Goal: Task Accomplishment & Management: Complete application form

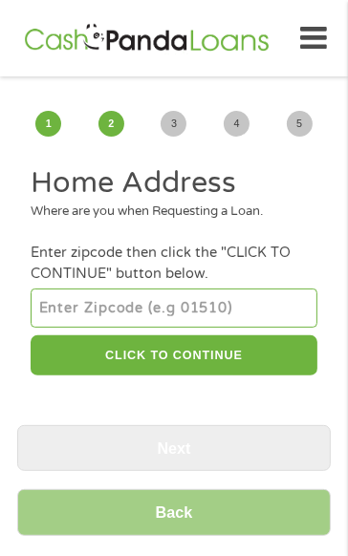
click at [249, 308] on input "number" at bounding box center [174, 307] width 286 height 38
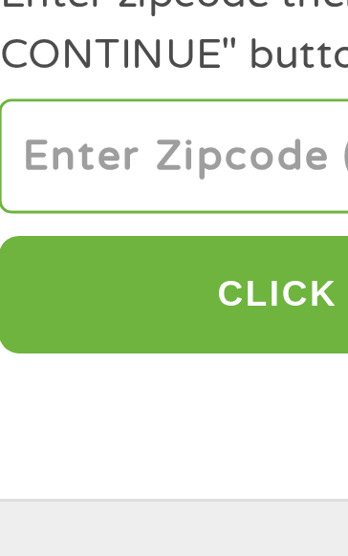
click at [120, 308] on input "number" at bounding box center [174, 307] width 286 height 38
type input "89142"
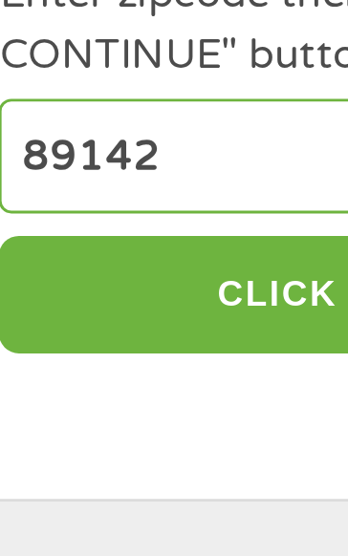
select select "[US_STATE]"
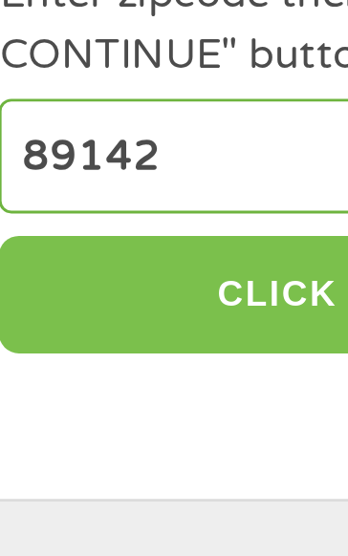
click at [127, 358] on button "CLICK TO CONTINUE" at bounding box center [174, 355] width 286 height 41
type input "89142"
type input "[GEOGRAPHIC_DATA]"
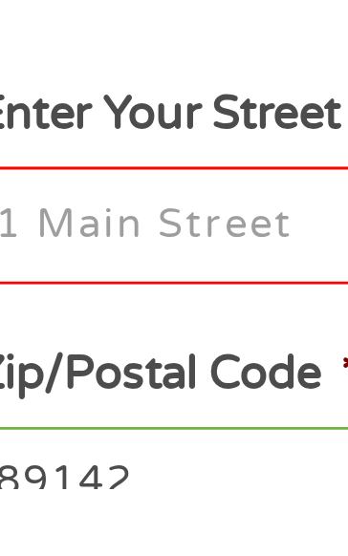
click at [118, 469] on input "Enter Your Street Address *" at bounding box center [174, 466] width 286 height 40
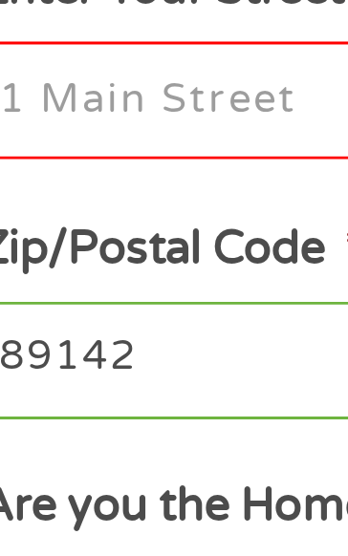
scroll to position [70, 0]
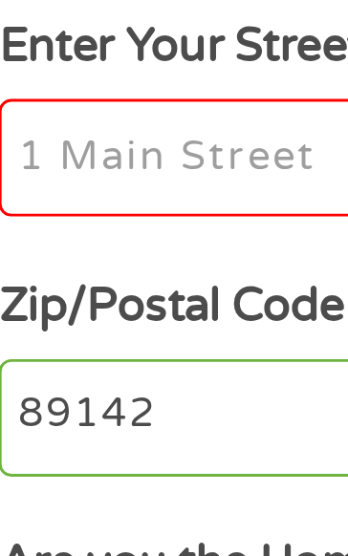
type input "[STREET_ADDRESS][PERSON_NAME]"
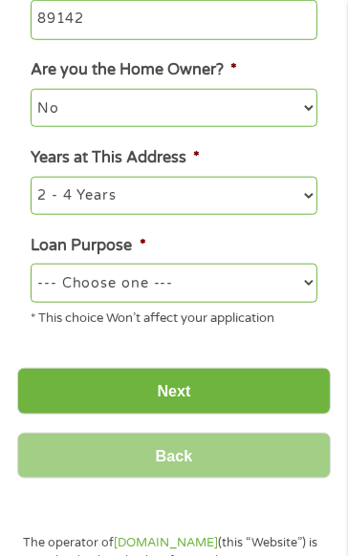
scroll to position [540, 0]
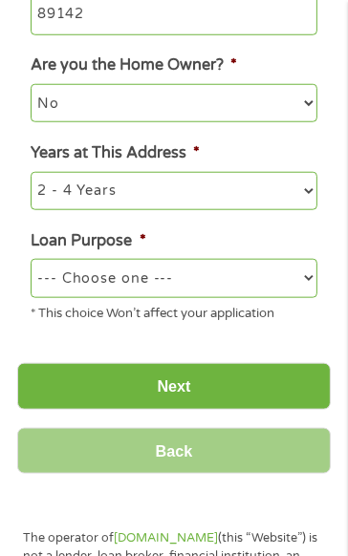
click at [294, 288] on select "--- Choose one --- Pay Bills Debt Consolidation Home Improvement Major Purchase…" at bounding box center [174, 278] width 286 height 38
select select "medicalexpenses"
click at [31, 263] on select "--- Choose one --- Pay Bills Debt Consolidation Home Improvement Major Purchase…" at bounding box center [174, 278] width 286 height 38
click at [268, 401] on input "Next" at bounding box center [173, 386] width 313 height 47
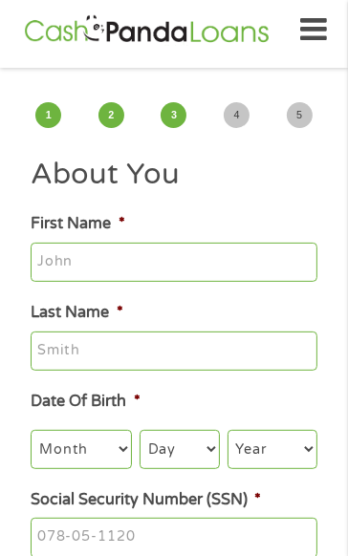
scroll to position [7, 8]
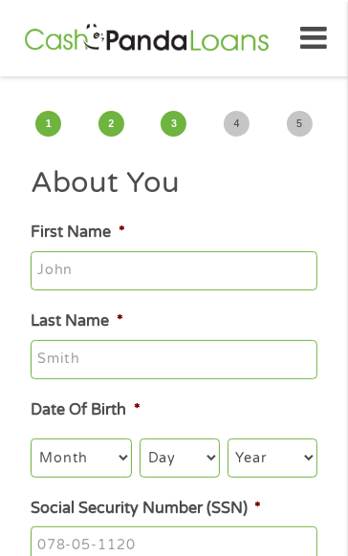
click at [233, 267] on input "First Name *" at bounding box center [174, 271] width 286 height 40
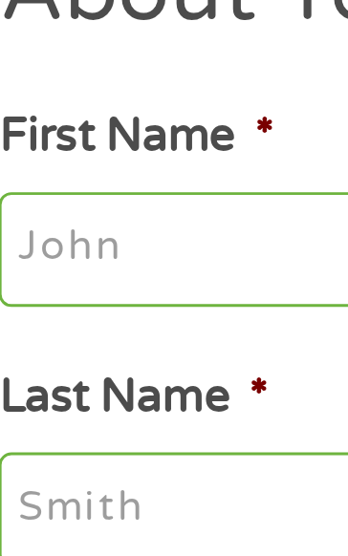
type input "[PERSON_NAME]"
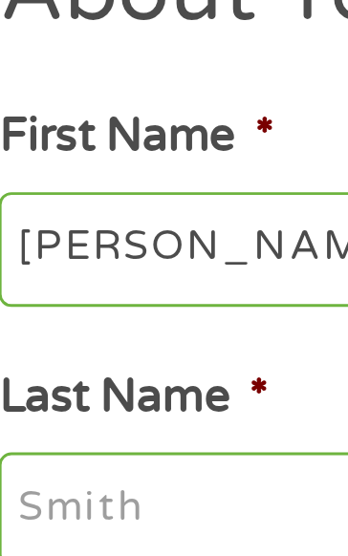
type input "[PERSON_NAME]"
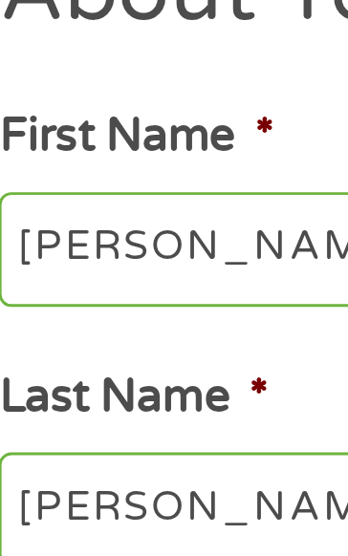
type input "[EMAIL_ADDRESS][DOMAIN_NAME]"
type input "[PHONE_NUMBER]"
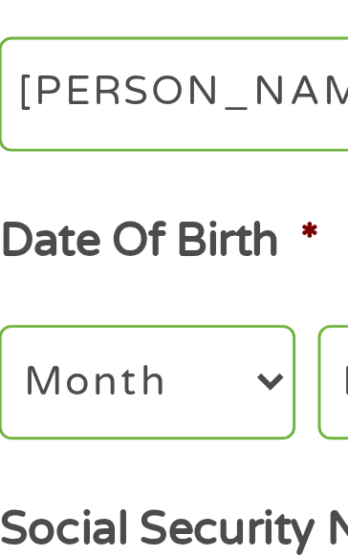
click at [94, 459] on select "Month 1 2 3 4 5 6 7 8 9 10 11 12" at bounding box center [81, 457] width 101 height 38
select select "10"
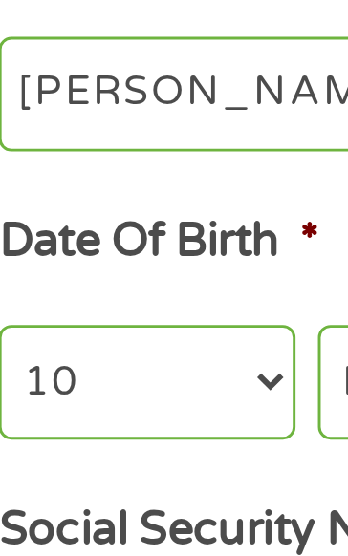
click at [31, 441] on select "Month 1 2 3 4 5 6 7 8 9 10 11 12" at bounding box center [81, 457] width 101 height 38
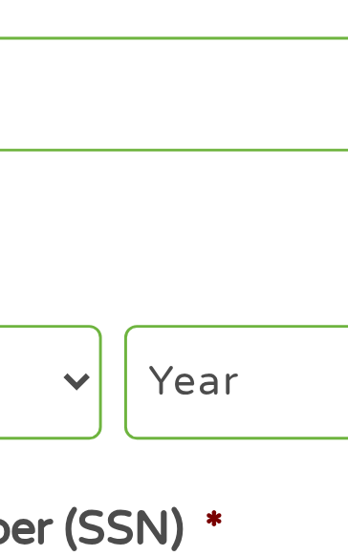
click at [207, 456] on select "Day 1 2 3 4 5 6 7 8 9 10 11 12 13 14 15 16 17 18 19 20 21 22 23 24 25 26 27 28 …" at bounding box center [179, 457] width 80 height 38
select select "2"
click at [139, 441] on select "Day 1 2 3 4 5 6 7 8 9 10 11 12 13 14 15 16 17 18 19 20 21 22 23 24 25 26 27 28 …" at bounding box center [179, 457] width 80 height 38
click at [275, 461] on select "Year [DATE] 2006 2005 2004 2003 2002 2001 2000 1999 1998 1997 1996 1995 1994 19…" at bounding box center [272, 457] width 90 height 38
select select "1960"
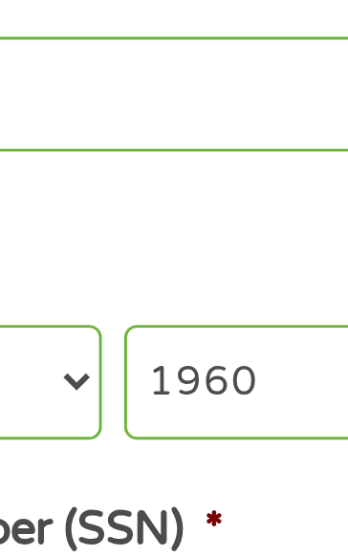
click at [227, 441] on select "Year [DATE] 2006 2005 2004 2003 2002 2001 2000 1999 1998 1997 1996 1995 1994 19…" at bounding box center [272, 457] width 90 height 38
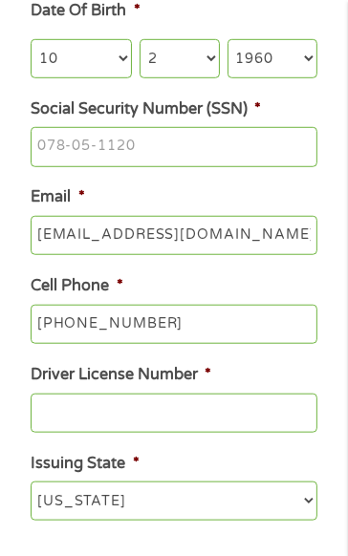
scroll to position [400, 0]
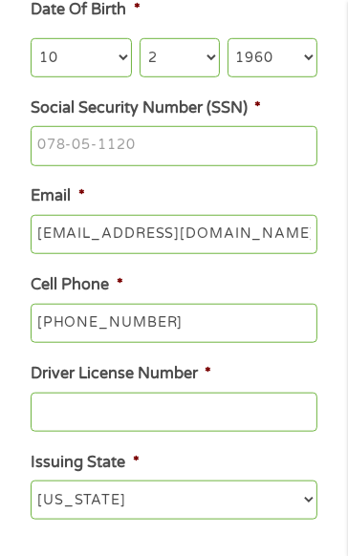
click at [254, 148] on input "Social Security Number (SSN) *" at bounding box center [174, 146] width 286 height 40
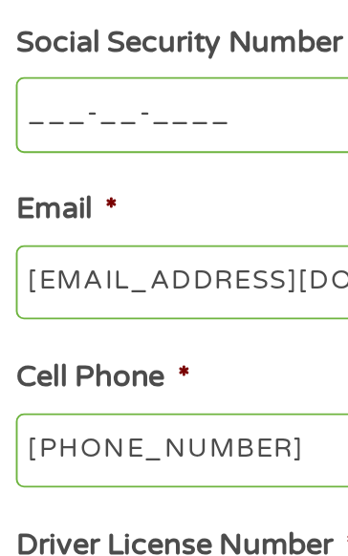
scroll to position [461, 0]
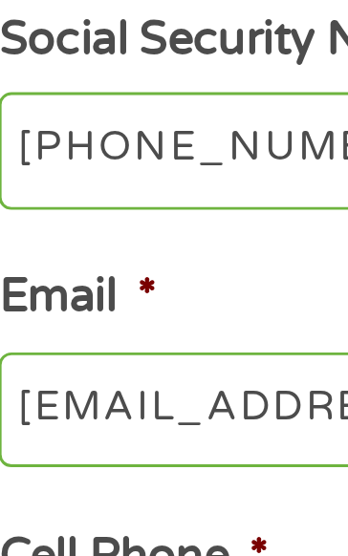
type input "450-29-8277"
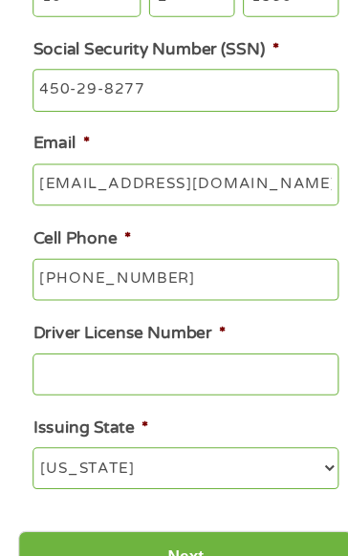
click at [214, 350] on input "Driver License Number *" at bounding box center [174, 351] width 286 height 40
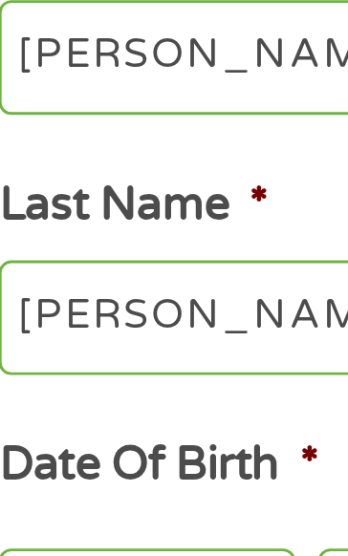
scroll to position [250, 0]
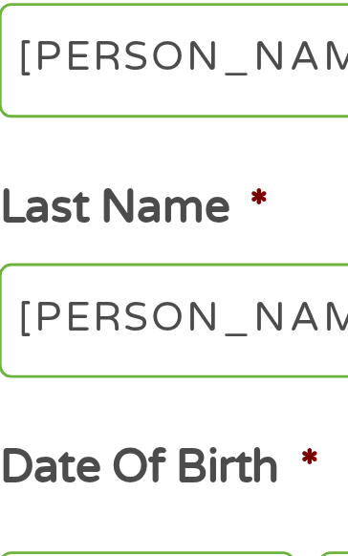
type input "1704292618"
click at [88, 17] on input "[PERSON_NAME]" at bounding box center [174, 21] width 286 height 40
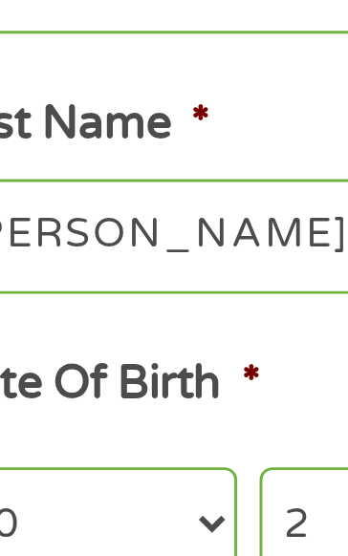
type input "[PERSON_NAME] or [PERSON_NAME]"
click at [106, 103] on input "[PERSON_NAME]" at bounding box center [174, 110] width 286 height 40
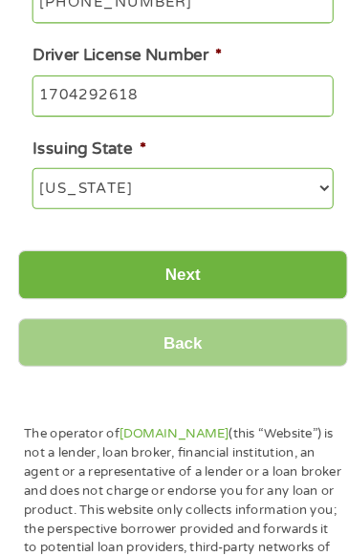
scroll to position [695, 0]
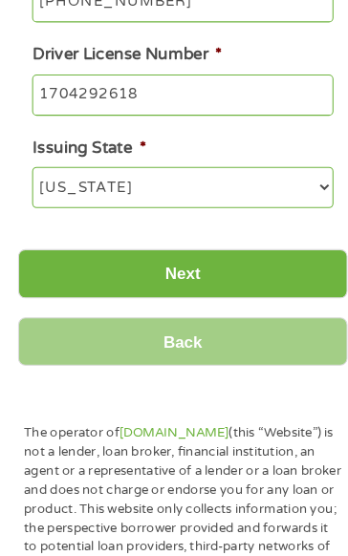
type input "[PERSON_NAME] or CasasDominguez"
click at [254, 292] on input "Next" at bounding box center [173, 287] width 313 height 47
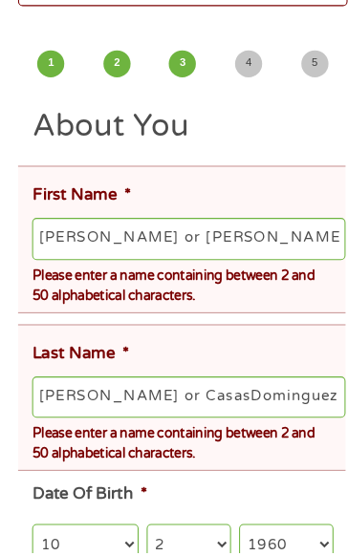
scroll to position [124, 0]
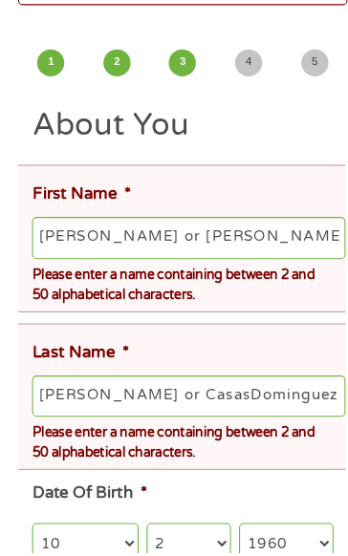
click at [93, 252] on input "[PERSON_NAME] or [PERSON_NAME]" at bounding box center [180, 256] width 298 height 40
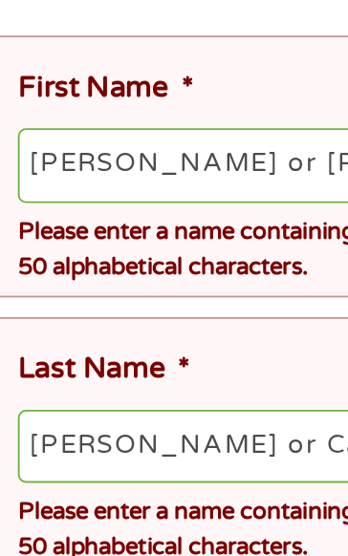
scroll to position [188, 0]
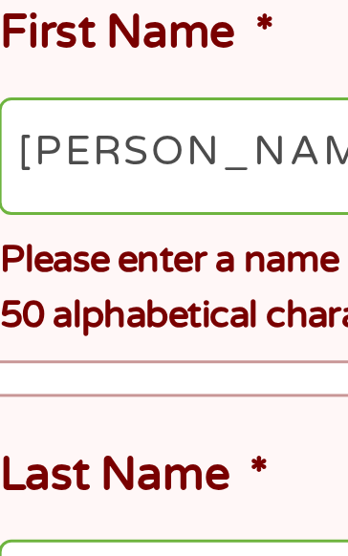
click at [67, 196] on input "[PERSON_NAME]" at bounding box center [180, 192] width 298 height 40
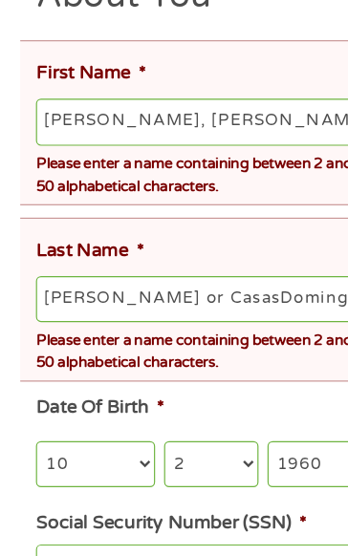
scroll to position [220, 0]
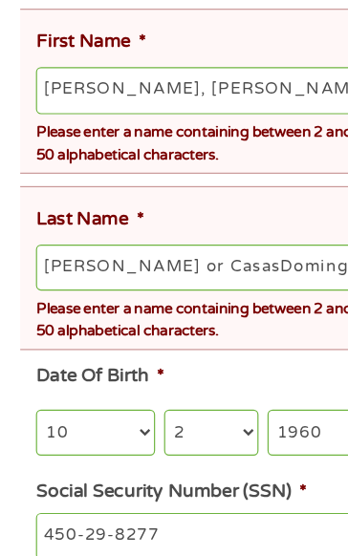
type input "[PERSON_NAME], [PERSON_NAME]"
click at [96, 317] on input "[PERSON_NAME] or CasasDominguez" at bounding box center [180, 311] width 298 height 40
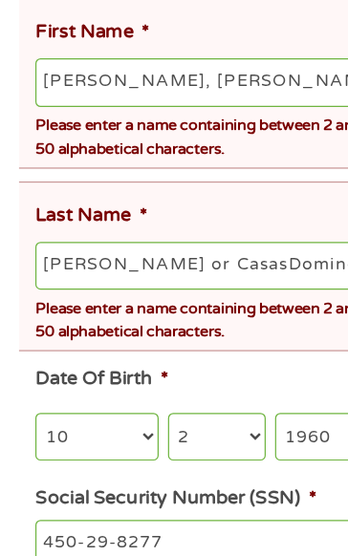
scroll to position [219, 0]
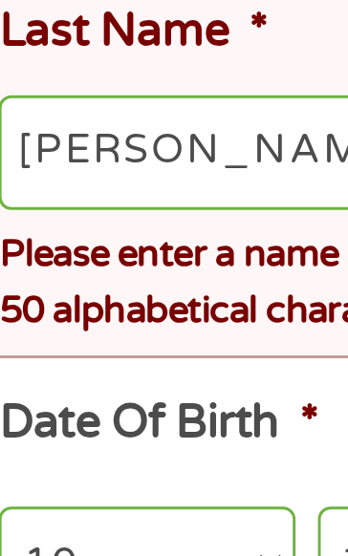
click at [103, 318] on input "[PERSON_NAME] or CasasDominguez" at bounding box center [180, 312] width 298 height 40
click at [100, 315] on input "[PERSON_NAME] or CasasDominguez" at bounding box center [180, 312] width 298 height 40
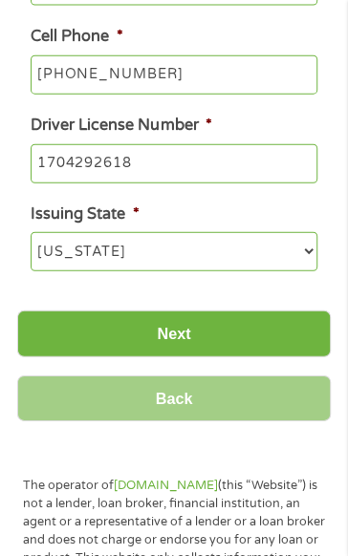
scroll to position [864, 0]
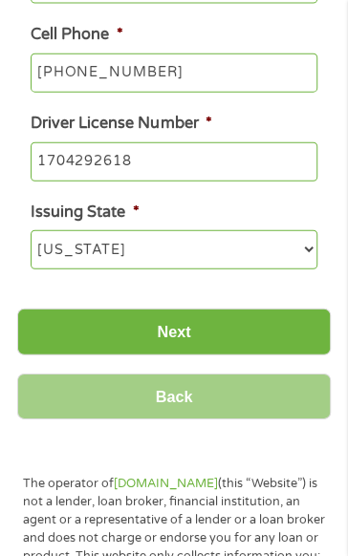
type input "[PERSON_NAME], CasasDominguez"
click at [259, 333] on input "Next" at bounding box center [173, 332] width 313 height 47
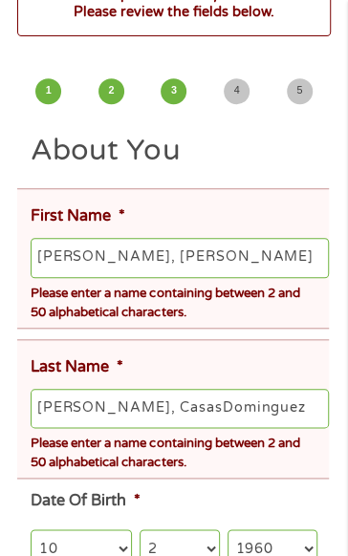
scroll to position [0, 0]
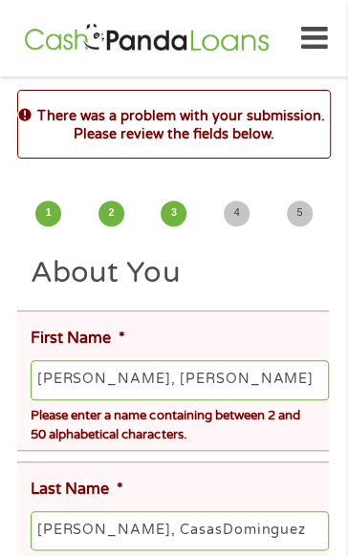
click at [194, 372] on input "[PERSON_NAME], [PERSON_NAME]" at bounding box center [180, 380] width 298 height 40
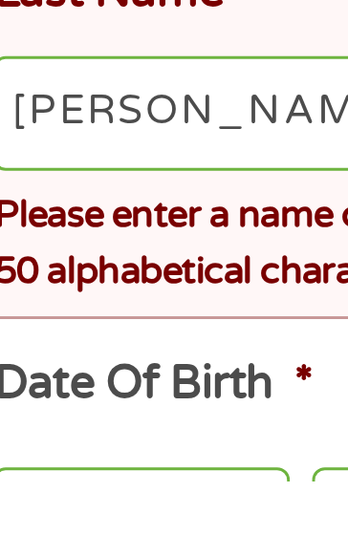
scroll to position [100, 0]
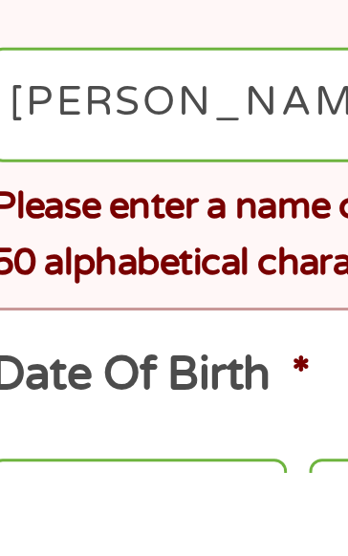
type input "[PERSON_NAME],"
click at [150, 430] on input "[PERSON_NAME], CasasDominguez" at bounding box center [180, 431] width 298 height 40
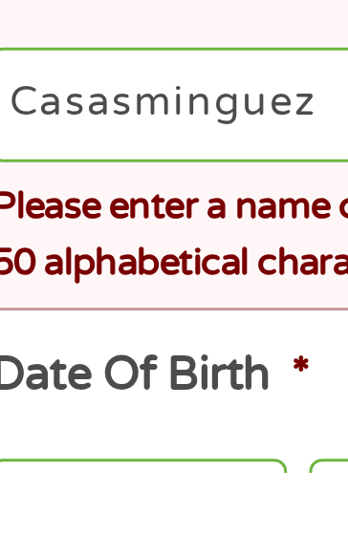
click at [138, 424] on input "Casasminguez" at bounding box center [180, 431] width 298 height 40
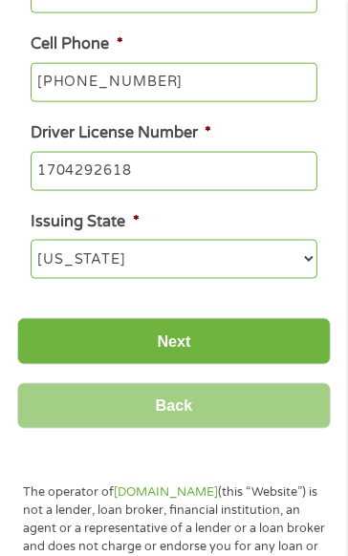
scroll to position [855, 0]
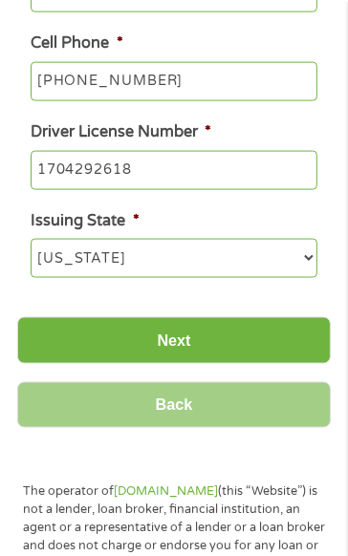
type input "[PERSON_NAME]"
click at [254, 351] on input "Next" at bounding box center [173, 340] width 313 height 47
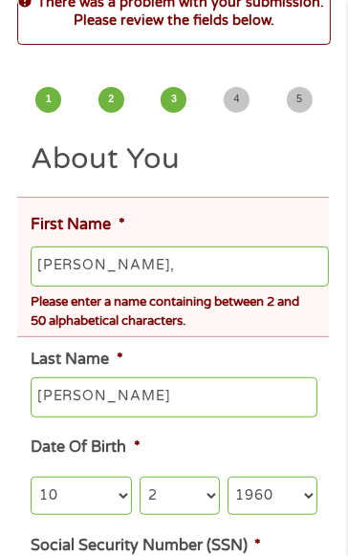
scroll to position [123, 0]
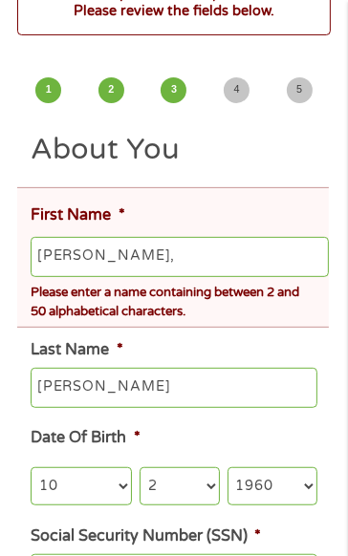
click at [112, 251] on input "[PERSON_NAME]," at bounding box center [180, 257] width 298 height 40
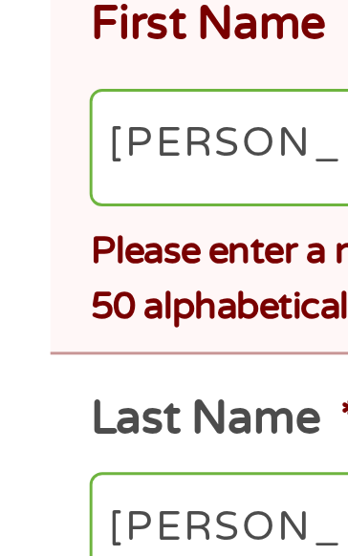
scroll to position [132, 0]
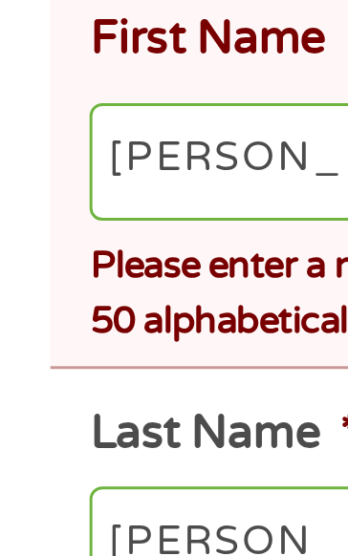
click at [86, 246] on input "[PERSON_NAME]" at bounding box center [180, 248] width 298 height 40
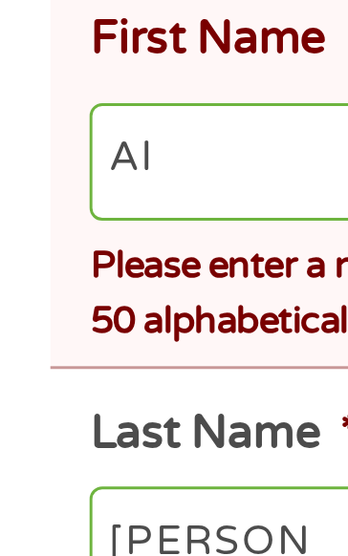
type input "A"
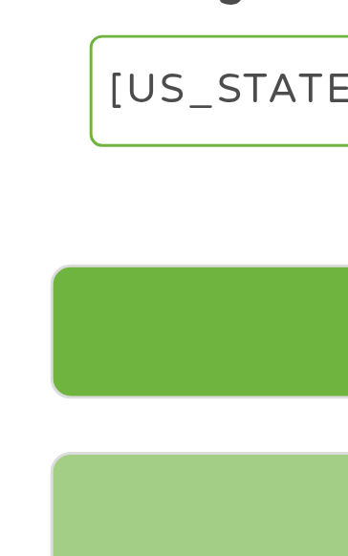
scroll to position [657, 0]
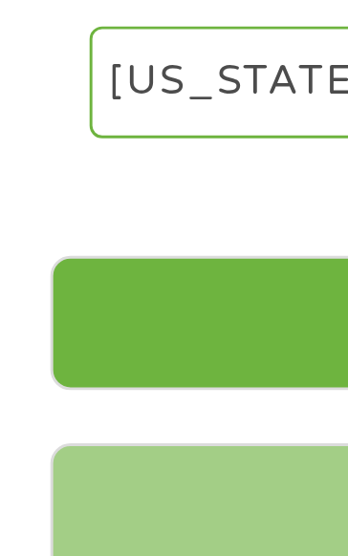
type input "[PERSON_NAME]"
click at [99, 480] on input "Next" at bounding box center [173, 477] width 313 height 47
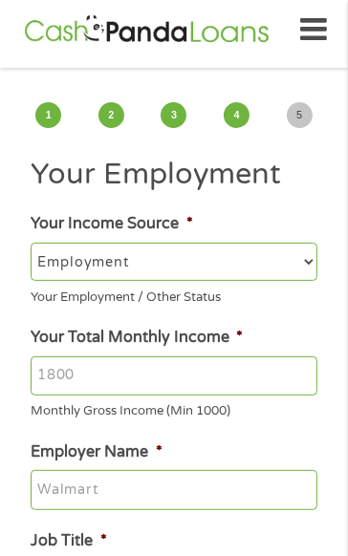
scroll to position [0, 0]
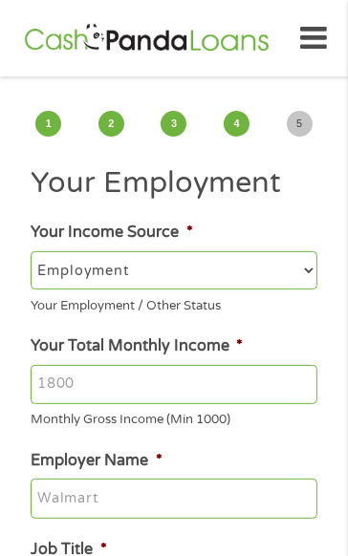
click at [215, 261] on select "--- Choose one --- Employment [DEMOGRAPHIC_DATA] Benefits" at bounding box center [174, 270] width 286 height 38
select select "benefits"
click at [31, 251] on select "--- Choose one --- Employment [DEMOGRAPHIC_DATA] Benefits" at bounding box center [174, 270] width 286 height 38
type input "Other"
type input "[PHONE_NUMBER]"
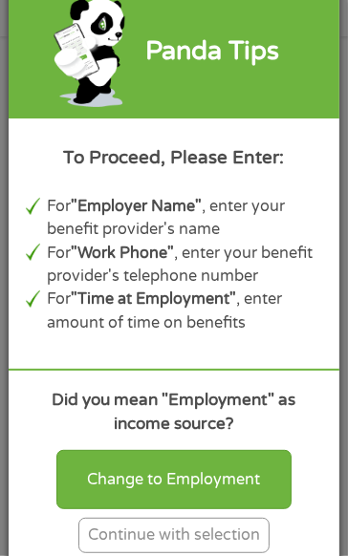
scroll to position [43, 0]
click at [243, 553] on div "Continue with selection" at bounding box center [173, 535] width 191 height 35
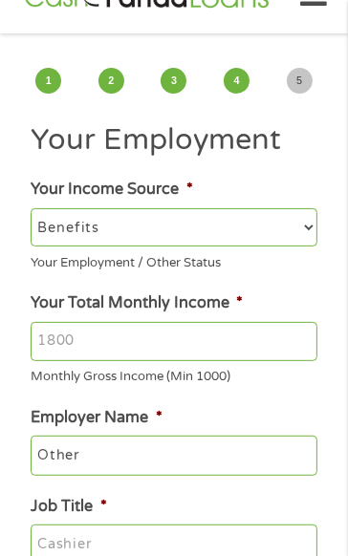
click at [248, 349] on input "Your Total Monthly Income *" at bounding box center [174, 342] width 286 height 40
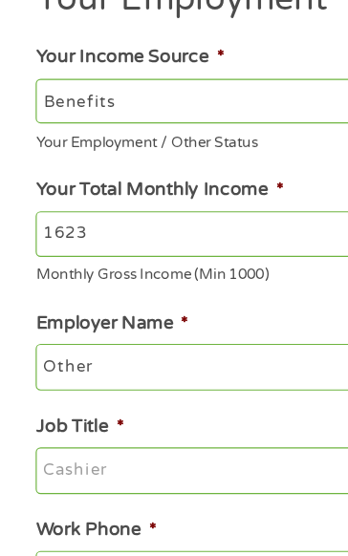
scroll to position [104, 0]
type input "1623"
click at [148, 161] on select "--- Choose one --- Employment [DEMOGRAPHIC_DATA] Benefits" at bounding box center [174, 166] width 286 height 38
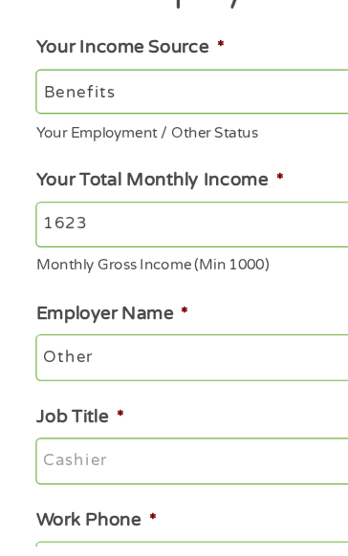
scroll to position [105, 0]
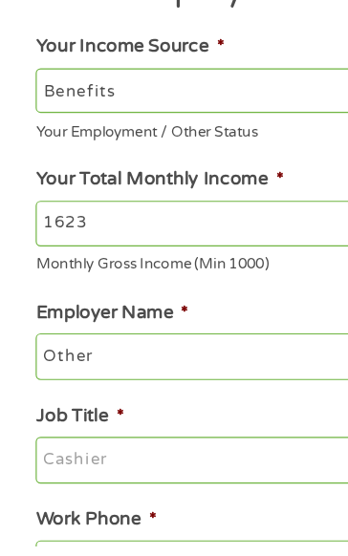
click at [193, 392] on input "Other" at bounding box center [174, 394] width 286 height 40
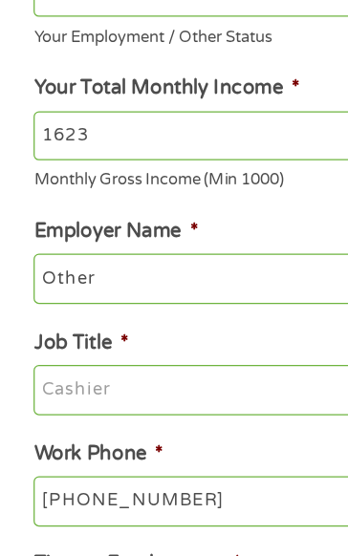
scroll to position [175, 0]
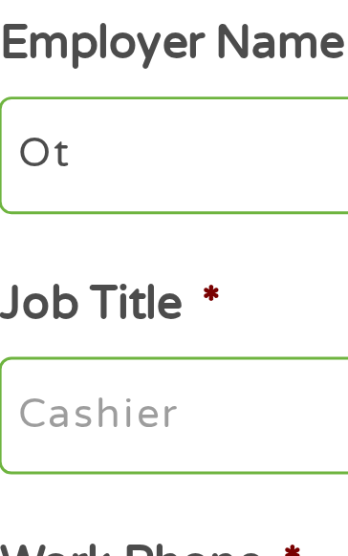
type input "O"
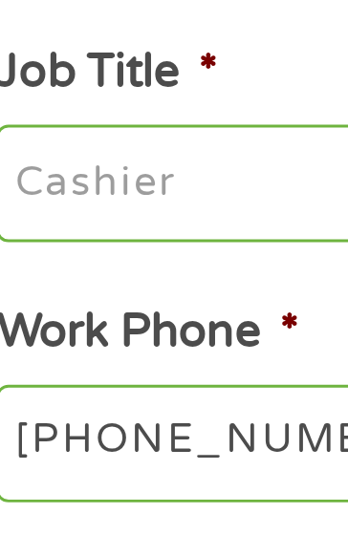
type input "Social Security"
click at [108, 417] on input "Job Title *" at bounding box center [174, 413] width 286 height 40
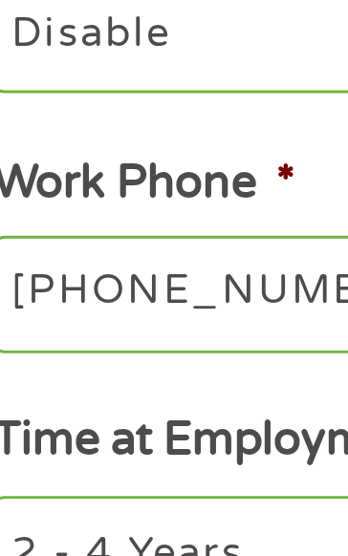
scroll to position [217, 0]
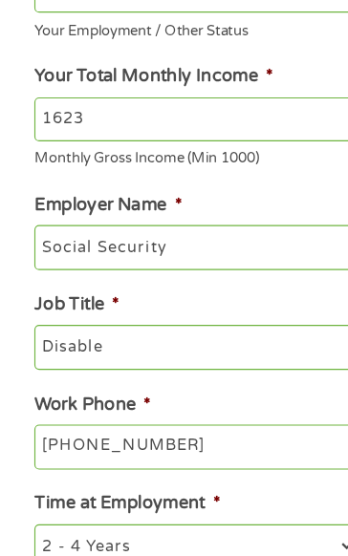
type input "Disable"
click at [197, 457] on input "[PHONE_NUMBER]" at bounding box center [174, 459] width 286 height 40
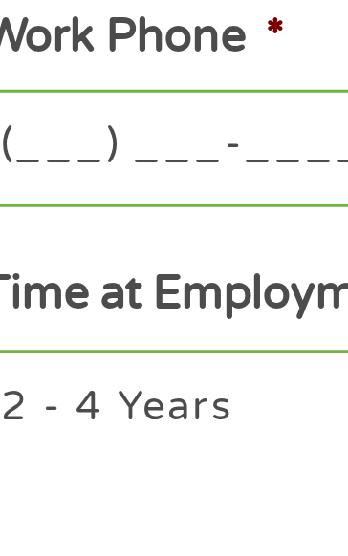
click at [62, 459] on input "(___) ___-____" at bounding box center [174, 459] width 286 height 40
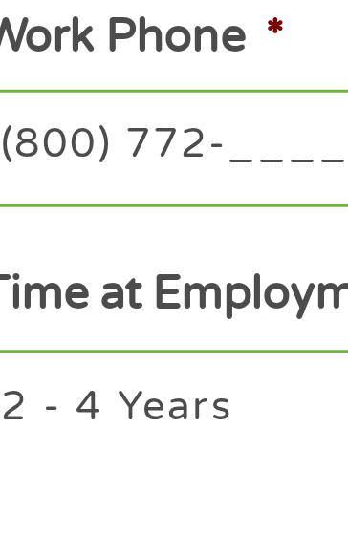
type input "(800) 772-____"
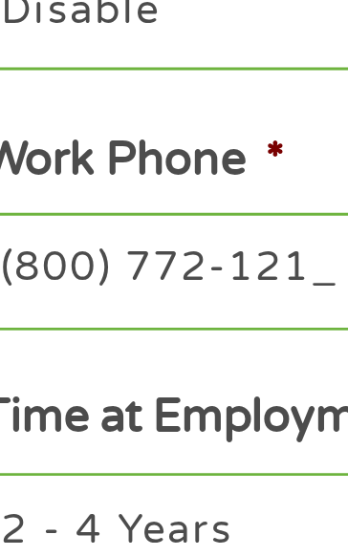
type input "[PHONE_NUMBER]"
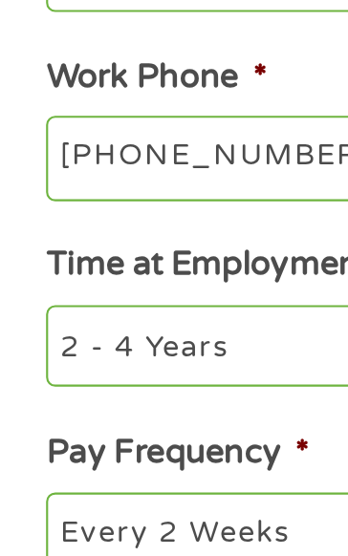
scroll to position [310, 0]
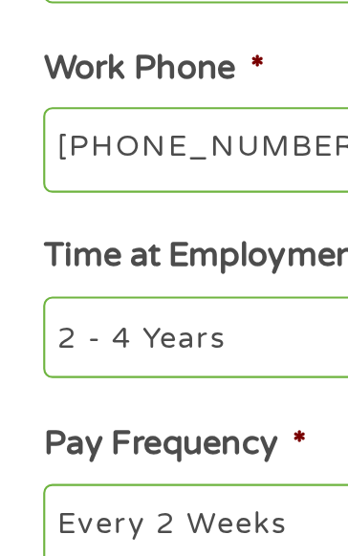
click at [136, 447] on select "--- Choose one --- 1 Year or less 1 - 2 Years 2 - 4 Years Over 4 Years" at bounding box center [174, 454] width 286 height 38
select select "60months"
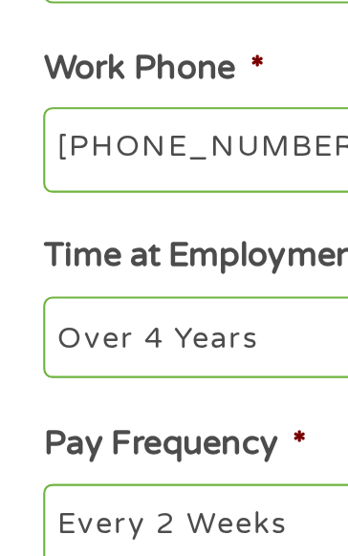
click at [31, 439] on select "--- Choose one --- 1 Year or less 1 - 2 Years 2 - 4 Years Over 4 Years" at bounding box center [174, 454] width 286 height 38
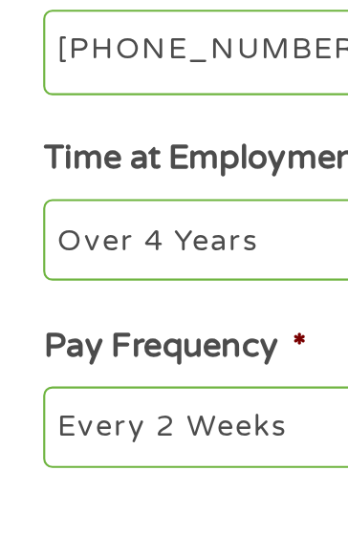
scroll to position [324, 0]
click at [150, 526] on select "--- Choose one --- Every 2 Weeks Every Week Monthly Semi-Monthly" at bounding box center [174, 528] width 286 height 38
select select "monthly"
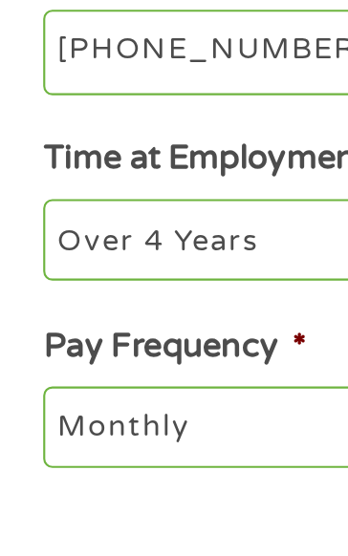
click at [31, 514] on select "--- Choose one --- Every 2 Weeks Every Week Monthly Semi-Monthly" at bounding box center [174, 528] width 286 height 38
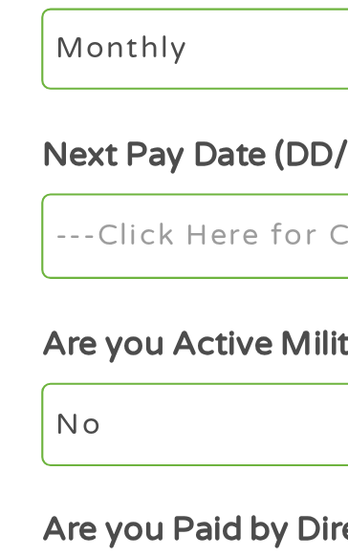
scroll to position [673, 0]
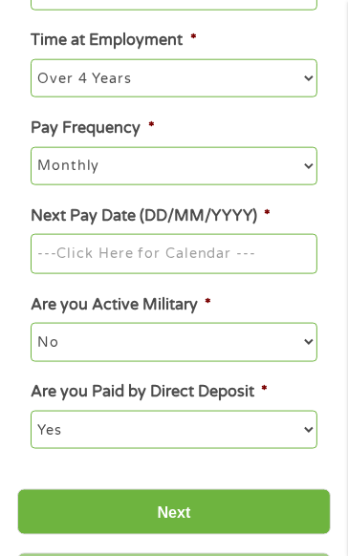
click at [222, 254] on input "Next Pay Date (DD/MM/YYYY) *" at bounding box center [174, 254] width 286 height 40
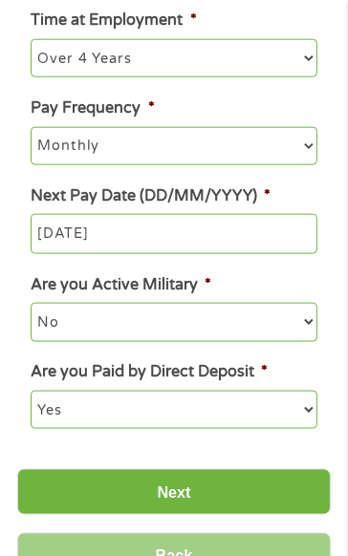
click at [224, 241] on input "[DATE]" at bounding box center [174, 234] width 286 height 40
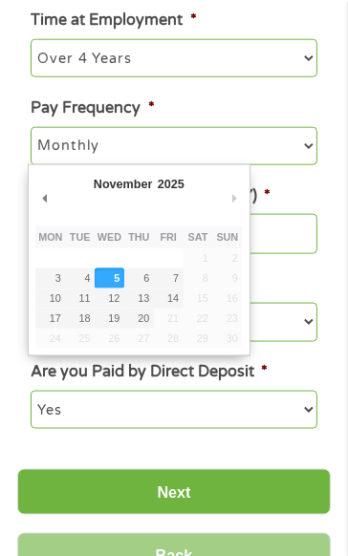
type input "[DATE]"
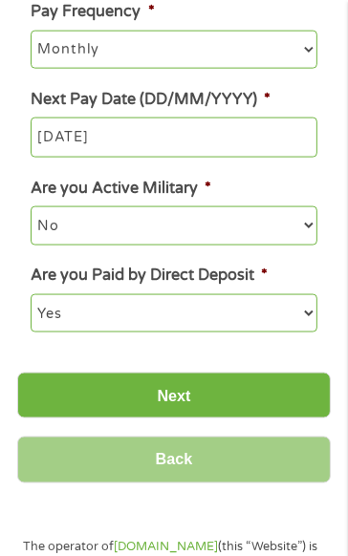
scroll to position [804, 0]
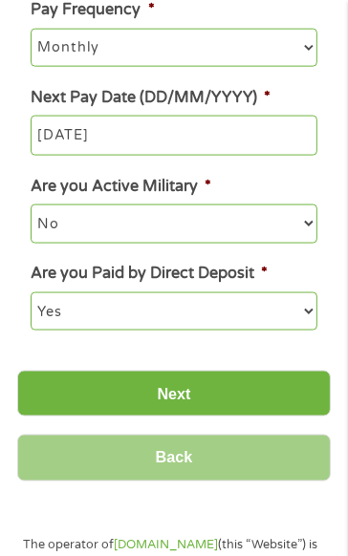
click at [266, 386] on input "Next" at bounding box center [173, 394] width 313 height 47
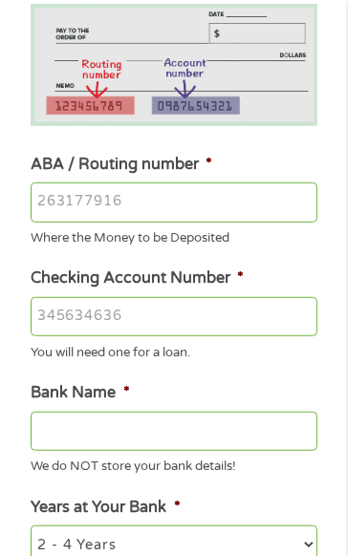
scroll to position [0, 0]
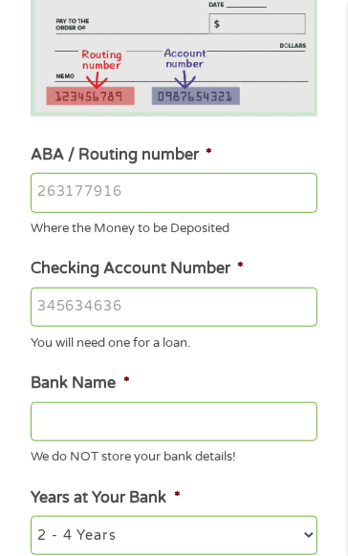
click at [168, 202] on input "ABA / Routing number *" at bounding box center [174, 193] width 286 height 40
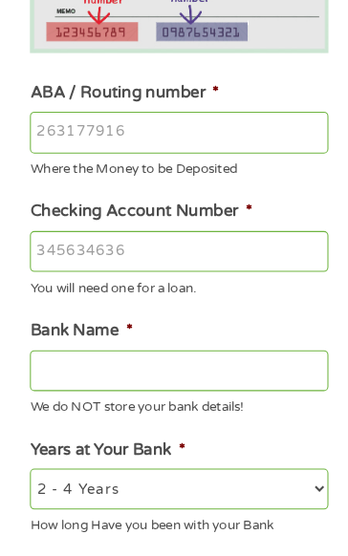
scroll to position [310, 0]
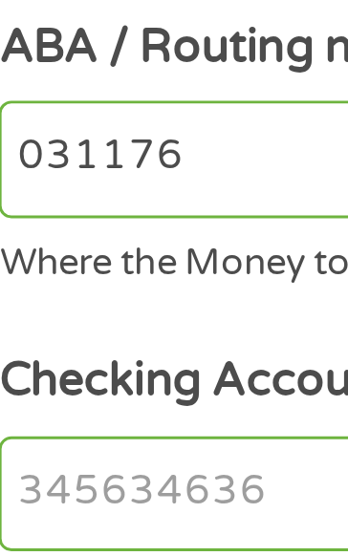
click at [106, 127] on input "031176" at bounding box center [174, 132] width 286 height 40
type input "031176110"
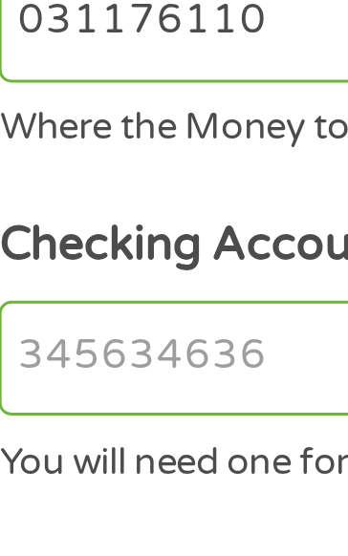
type input "CAPITAL ONE NA"
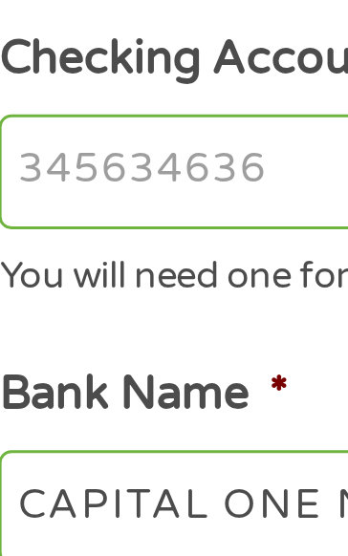
type input "031176110"
click at [96, 244] on input "Checking Account Number *" at bounding box center [174, 246] width 286 height 40
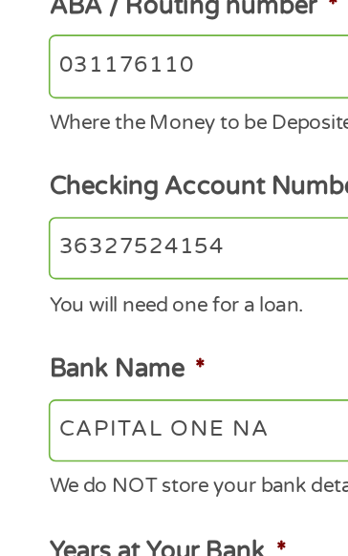
type input "36327524154"
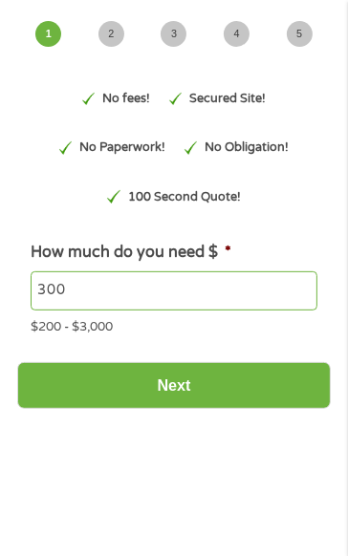
click at [174, 285] on input "300" at bounding box center [174, 291] width 286 height 40
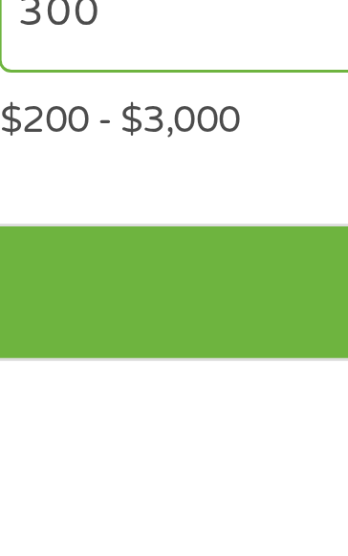
scroll to position [90, 0]
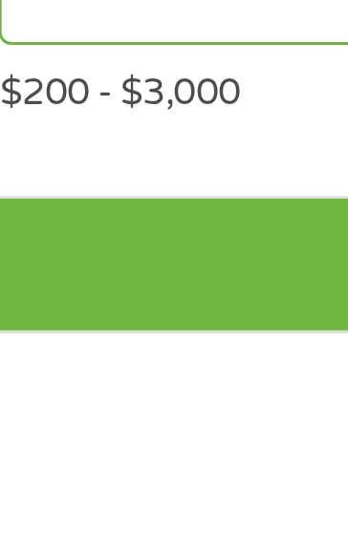
click at [121, 372] on input "Next" at bounding box center [173, 385] width 313 height 47
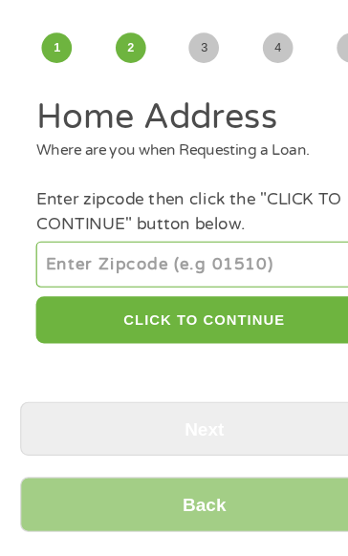
scroll to position [7, 8]
click at [174, 311] on input "number" at bounding box center [174, 307] width 286 height 38
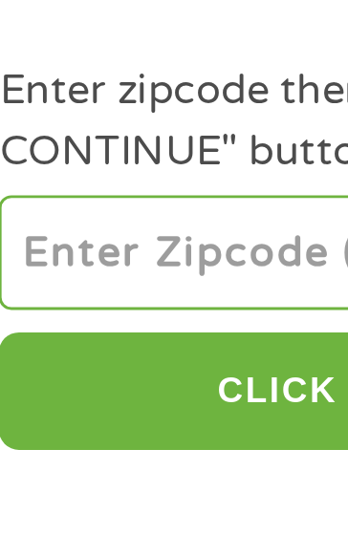
type input "89142"
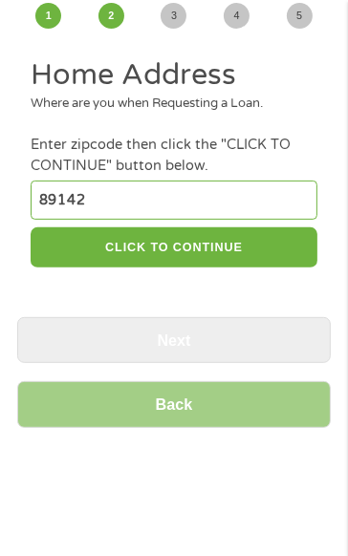
scroll to position [101, 0]
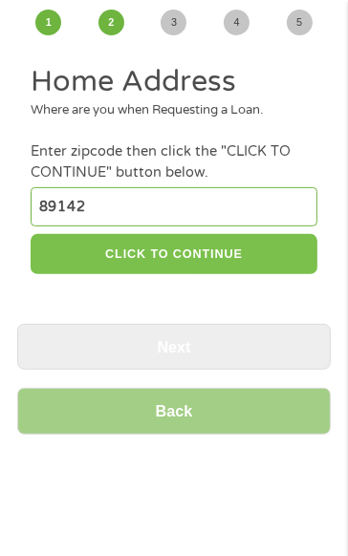
click at [253, 250] on button "CLICK TO CONTINUE" at bounding box center [174, 254] width 286 height 41
type input "89142"
type input "[GEOGRAPHIC_DATA]"
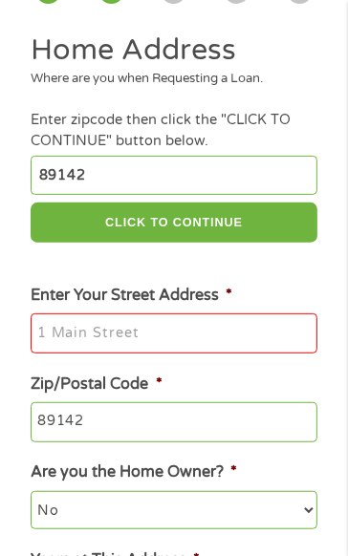
click at [241, 343] on input "Enter Your Street Address *" at bounding box center [174, 333] width 286 height 40
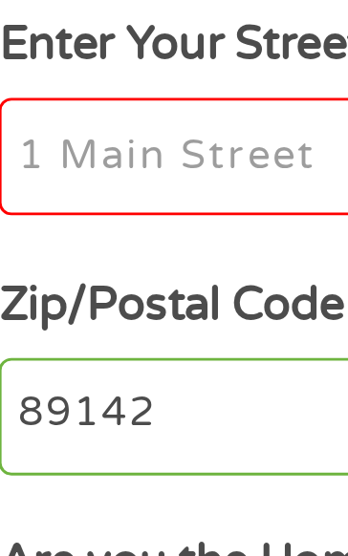
scroll to position [194, 0]
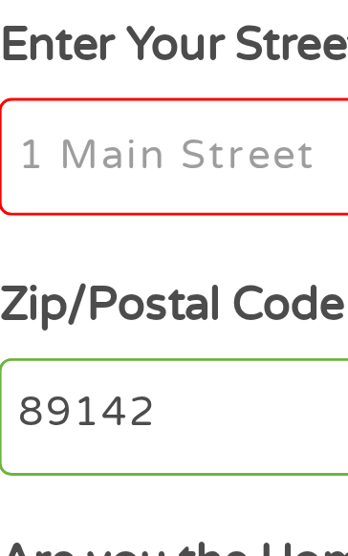
type input "[STREET_ADDRESS][PERSON_NAME]"
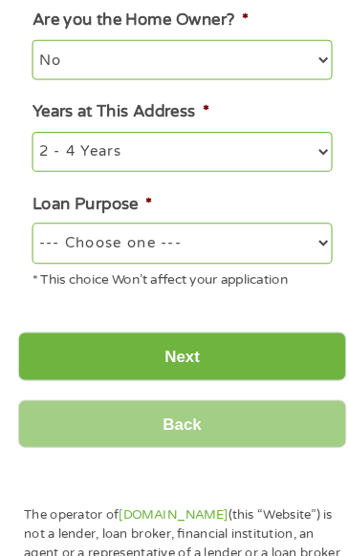
scroll to position [563, 0]
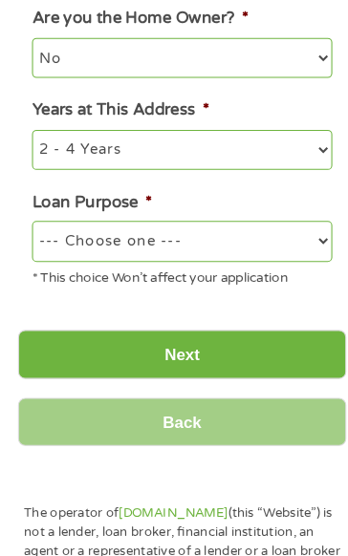
click at [252, 260] on select "--- Choose one --- Pay Bills Debt Consolidation Home Improvement Major Purchase…" at bounding box center [174, 255] width 286 height 38
select select "medicalexpenses"
click at [31, 240] on select "--- Choose one --- Pay Bills Debt Consolidation Home Improvement Major Purchase…" at bounding box center [174, 255] width 286 height 38
click at [250, 350] on input "Next" at bounding box center [173, 363] width 313 height 47
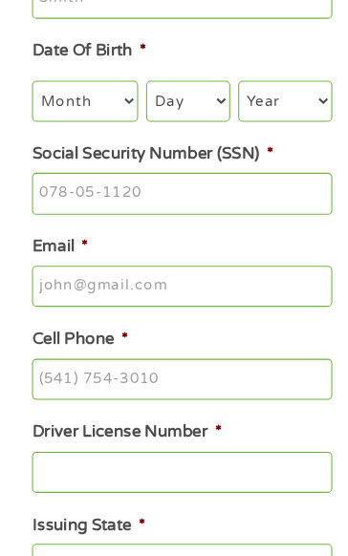
scroll to position [3, 0]
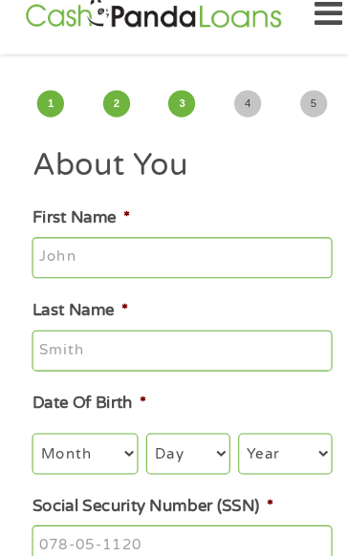
click at [192, 263] on input "First Name *" at bounding box center [174, 271] width 286 height 40
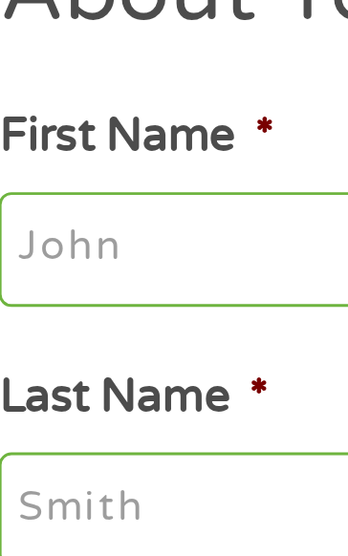
type input "[PERSON_NAME]"
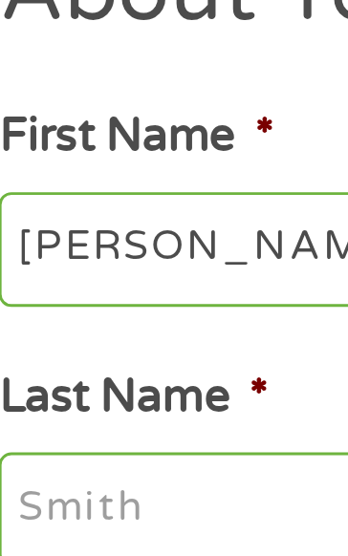
type input "[PERSON_NAME]"
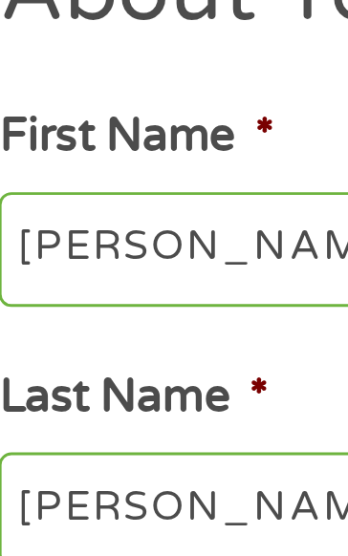
type input "[EMAIL_ADDRESS][DOMAIN_NAME]"
type input "[PHONE_NUMBER]"
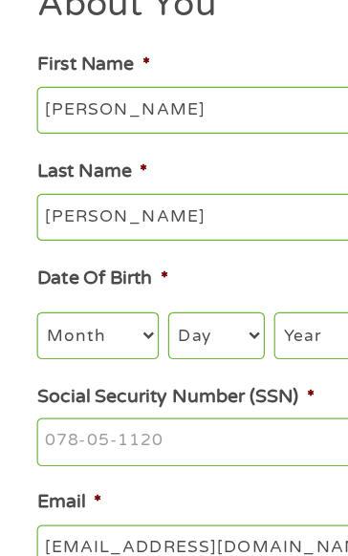
scroll to position [96, 0]
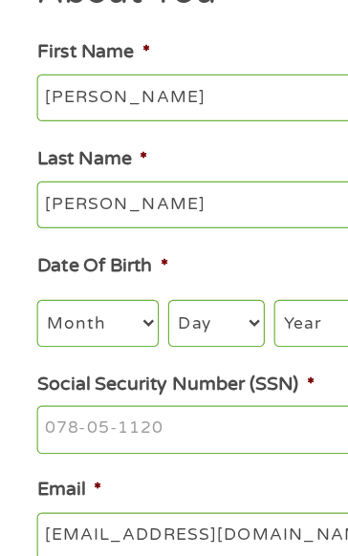
click at [98, 377] on select "Month 1 2 3 4 5 6 7 8 9 10 11 12" at bounding box center [81, 362] width 101 height 38
select select "10"
click at [31, 345] on select "Month 1 2 3 4 5 6 7 8 9 10 11 12" at bounding box center [81, 362] width 101 height 38
click at [213, 367] on select "Day 1 2 3 4 5 6 7 8 9 10 11 12 13 14 15 16 17 18 19 20 21 22 23 24 25 26 27 28 …" at bounding box center [179, 362] width 80 height 38
select select "2"
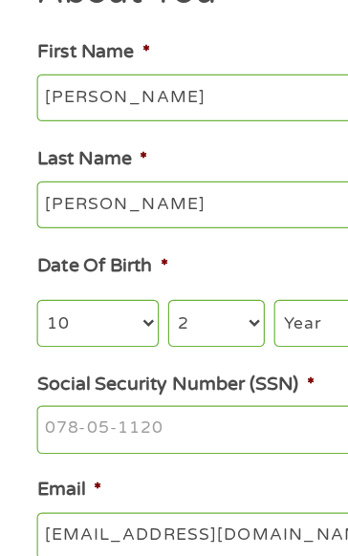
click at [139, 345] on select "Day 1 2 3 4 5 6 7 8 9 10 11 12 13 14 15 16 17 18 19 20 21 22 23 24 25 26 27 28 …" at bounding box center [179, 362] width 80 height 38
click at [263, 361] on select "Year [DATE] 2006 2005 2004 2003 2002 2001 2000 1999 1998 1997 1996 1995 1994 19…" at bounding box center [272, 362] width 90 height 38
select select "1960"
click at [227, 345] on select "Year [DATE] 2006 2005 2004 2003 2002 2001 2000 1999 1998 1997 1996 1995 1994 19…" at bounding box center [272, 362] width 90 height 38
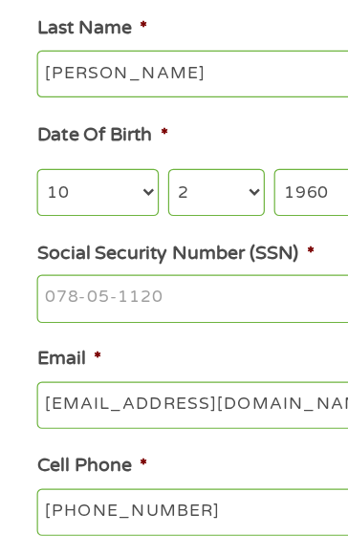
click at [211, 354] on input "Social Security Number (SSN) *" at bounding box center [174, 352] width 286 height 40
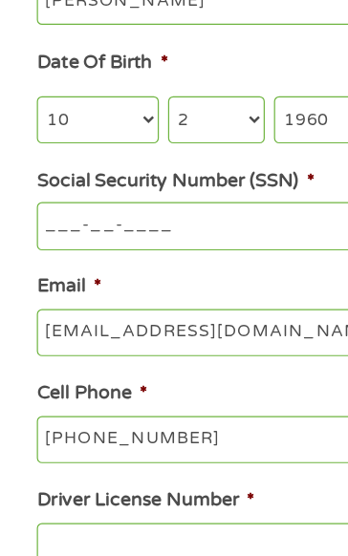
scroll to position [265, 0]
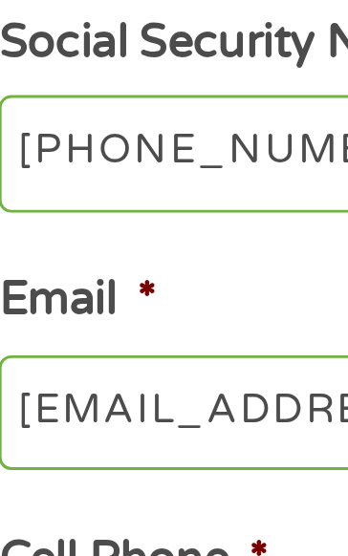
type input "450-29-8277"
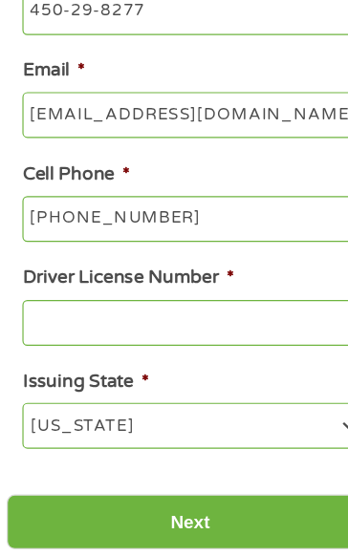
scroll to position [477, 0]
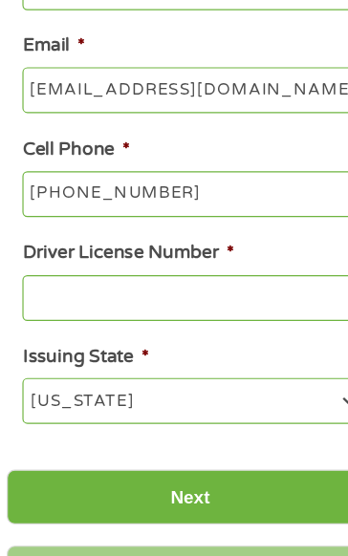
click at [208, 333] on input "Driver License Number *" at bounding box center [174, 336] width 286 height 40
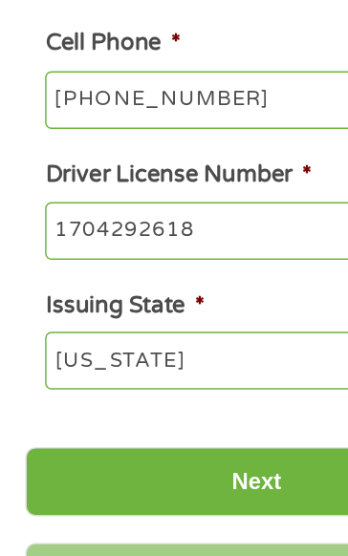
scroll to position [479, 0]
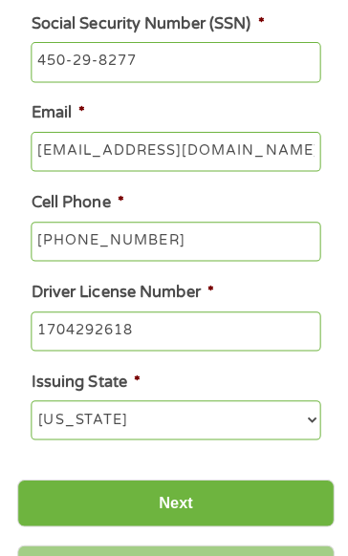
type input "1704292618"
click at [241, 503] on input "Next" at bounding box center [173, 503] width 313 height 47
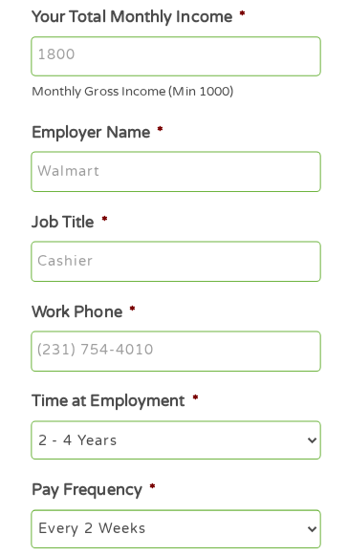
scroll to position [0, 0]
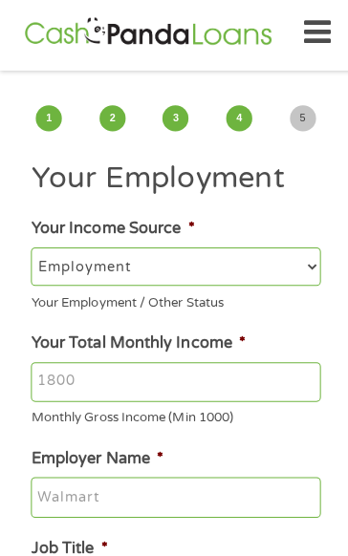
click at [230, 283] on select "--- Choose one --- Employment [DEMOGRAPHIC_DATA] Benefits" at bounding box center [174, 270] width 286 height 38
select select "benefits"
click at [31, 251] on select "--- Choose one --- Employment [DEMOGRAPHIC_DATA] Benefits" at bounding box center [174, 270] width 286 height 38
type input "Other"
type input "[PHONE_NUMBER]"
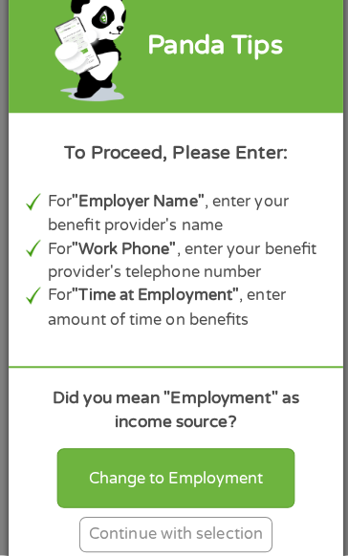
scroll to position [157, 0]
click at [238, 552] on div "Continue with selection" at bounding box center [173, 535] width 191 height 35
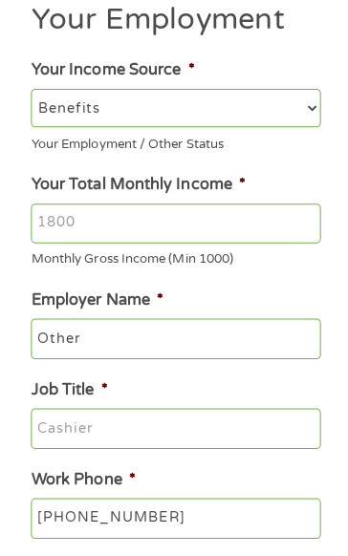
click at [239, 227] on input "Your Total Monthly Income *" at bounding box center [174, 228] width 286 height 40
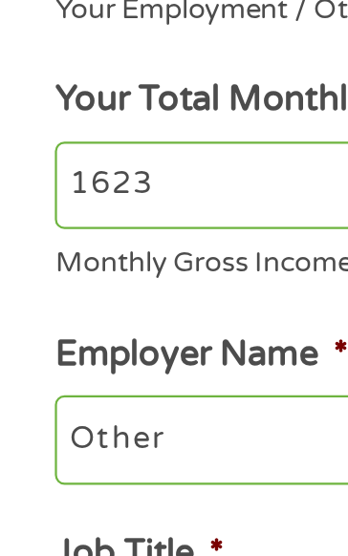
scroll to position [219, 0]
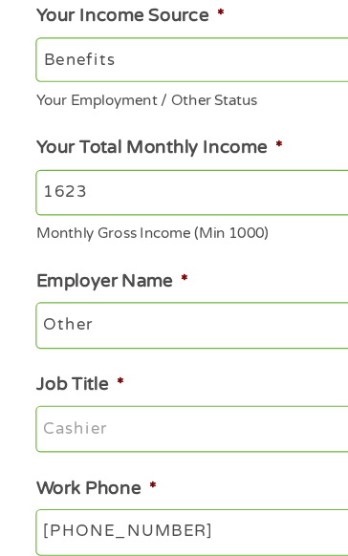
type input "1623"
click at [166, 282] on input "Other" at bounding box center [174, 280] width 286 height 40
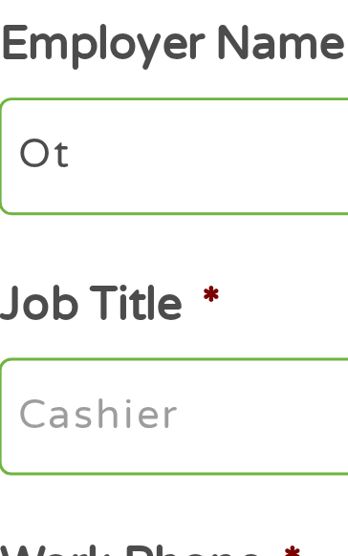
type input "O"
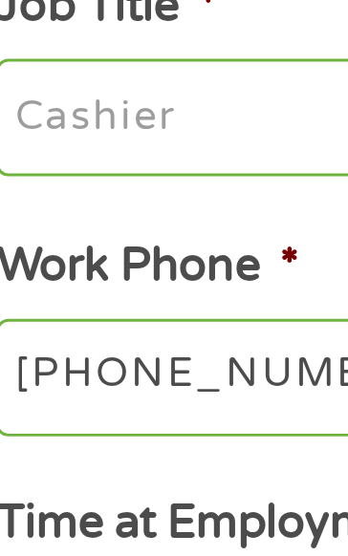
type input "Social Security"
click at [100, 371] on input "Job Title *" at bounding box center [174, 369] width 286 height 40
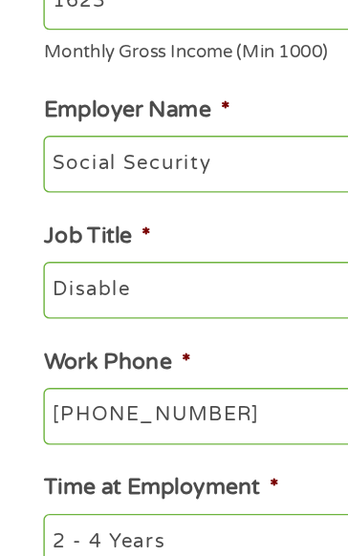
type input "Disable"
click at [191, 463] on input "[PHONE_NUMBER]" at bounding box center [174, 458] width 286 height 40
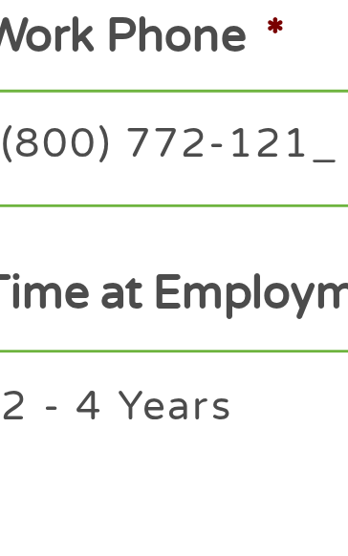
type input "[PHONE_NUMBER]"
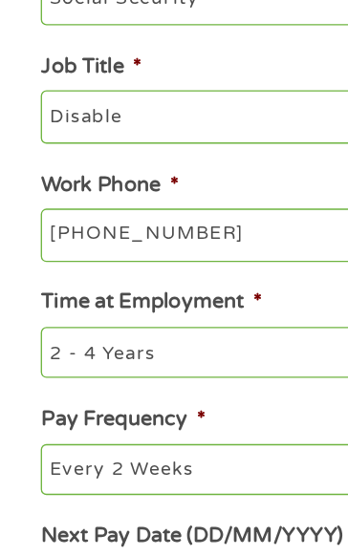
scroll to position [366, 0]
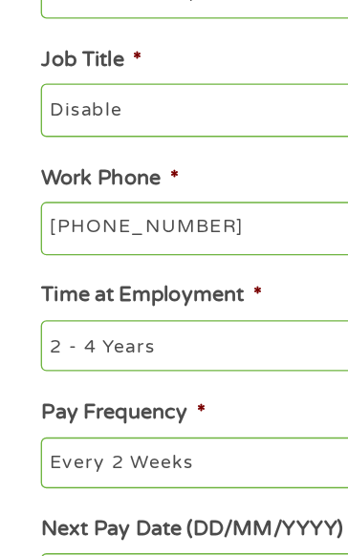
click at [170, 410] on select "--- Choose one --- 1 Year or less 1 - 2 Years 2 - 4 Years Over 4 Years" at bounding box center [174, 398] width 286 height 38
select select "60months"
click at [31, 383] on select "--- Choose one --- 1 Year or less 1 - 2 Years 2 - 4 Years Over 4 Years" at bounding box center [174, 398] width 286 height 38
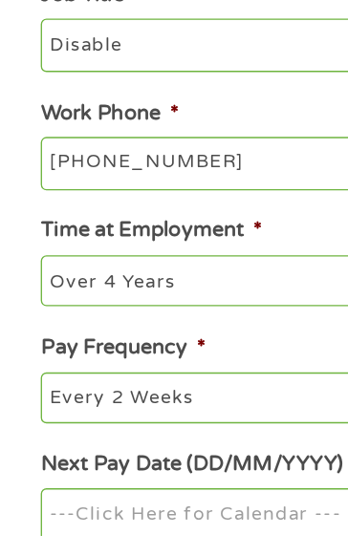
scroll to position [409, 0]
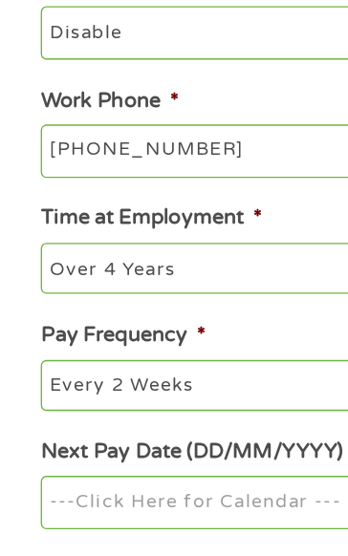
click at [202, 433] on select "--- Choose one --- Every 2 Weeks Every Week Monthly Semi-Monthly" at bounding box center [174, 443] width 286 height 38
select select "monthly"
click at [31, 428] on select "--- Choose one --- Every 2 Weeks Every Week Monthly Semi-Monthly" at bounding box center [174, 443] width 286 height 38
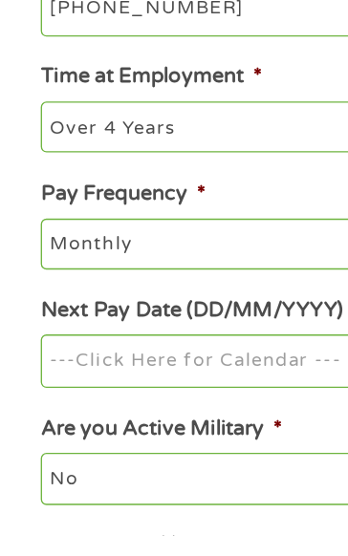
scroll to position [518, 0]
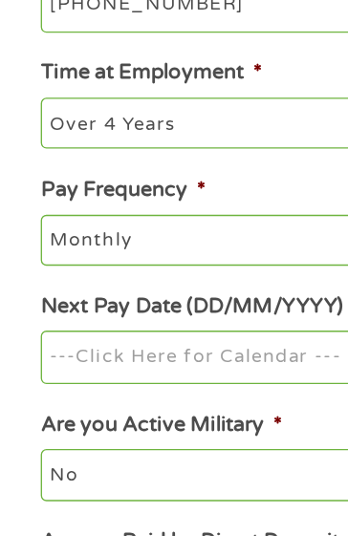
click at [190, 427] on input "Next Pay Date (DD/MM/YYYY) *" at bounding box center [174, 422] width 286 height 40
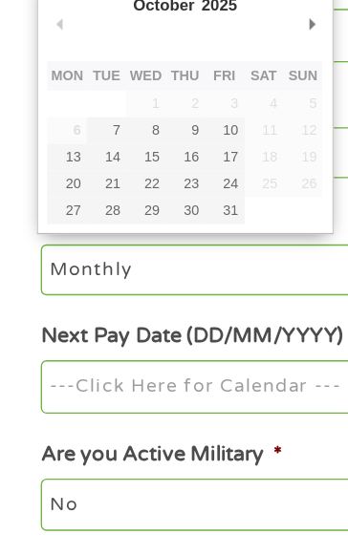
scroll to position [548, 0]
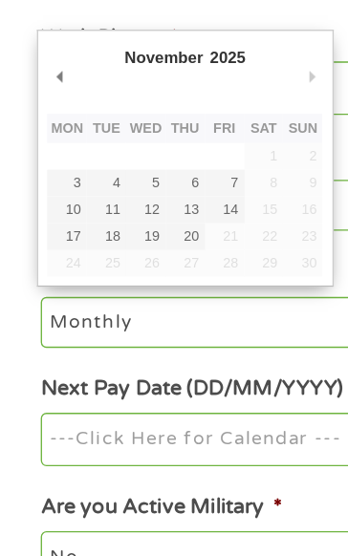
type input "[DATE]"
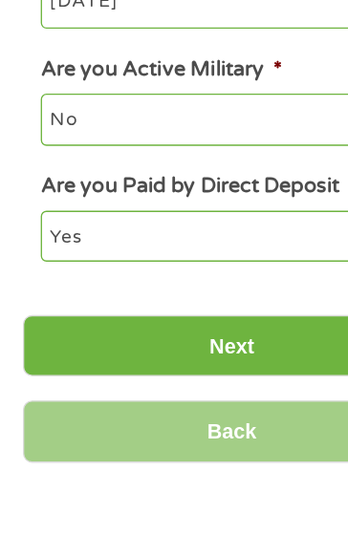
scroll to position [787, 0]
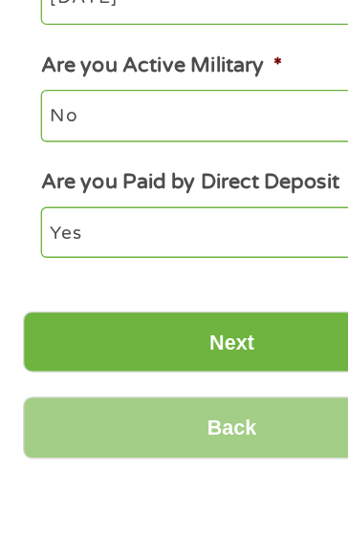
click at [202, 421] on input "Next" at bounding box center [173, 411] width 313 height 47
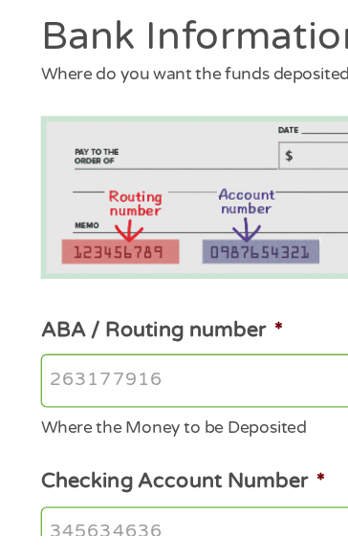
scroll to position [0, 0]
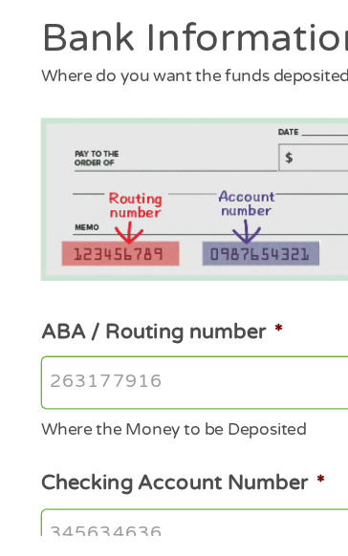
click at [170, 434] on input "ABA / Routing number *" at bounding box center [174, 441] width 286 height 40
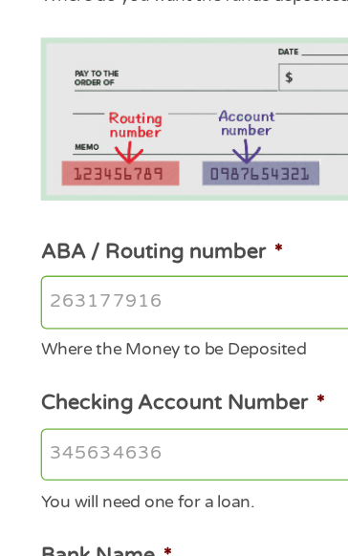
scroll to position [75, 0]
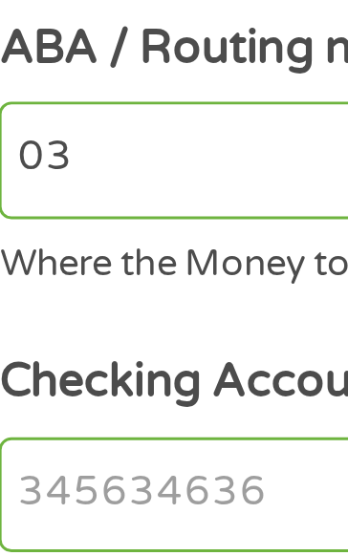
click at [76, 363] on input "03" at bounding box center [174, 366] width 286 height 40
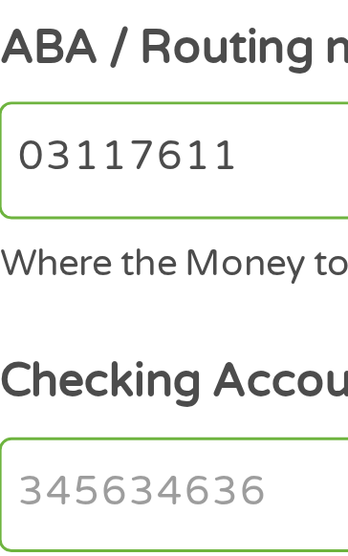
type input "031176110"
type input "CAPITAL ONE NA"
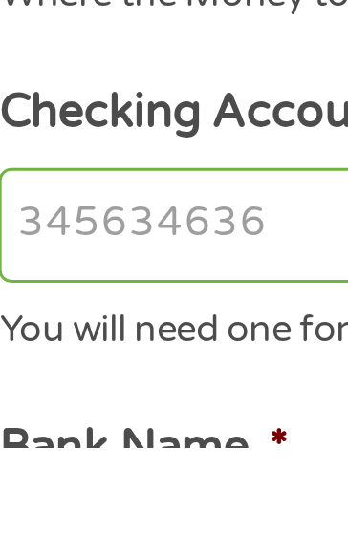
type input "031176110"
click at [108, 477] on input "Checking Account Number *" at bounding box center [174, 480] width 286 height 40
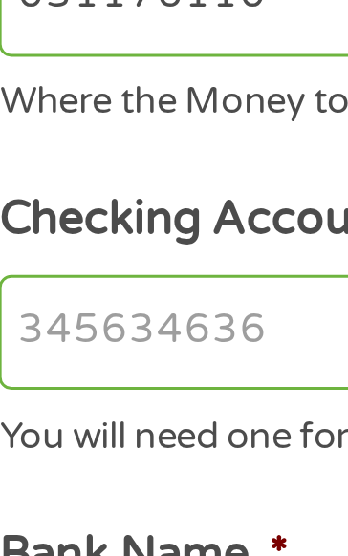
click at [75, 480] on input "Checking Account Number *" at bounding box center [174, 480] width 286 height 40
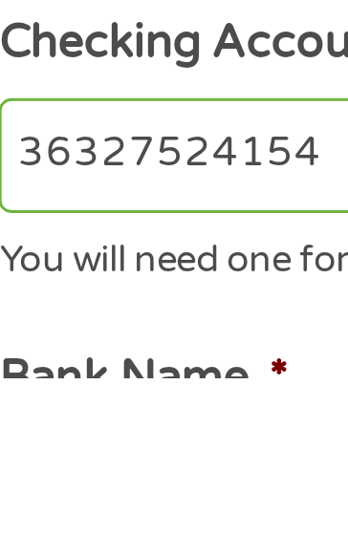
type input "36327524154"
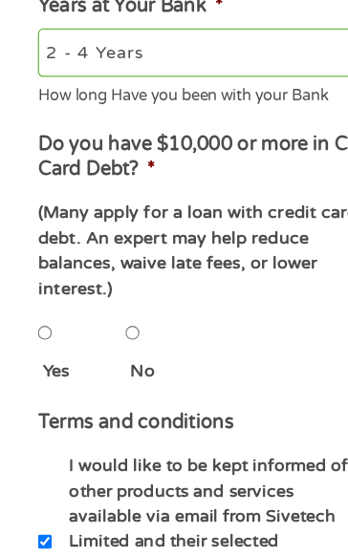
scroll to position [654, 0]
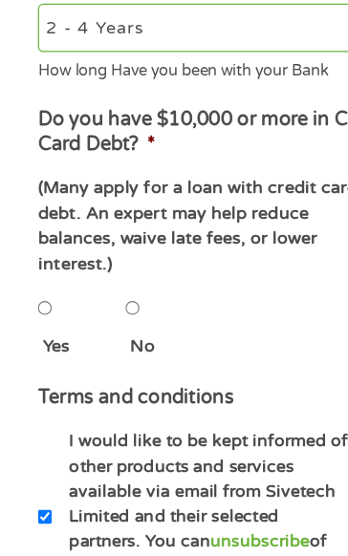
click at [113, 353] on input "No" at bounding box center [106, 355] width 11 height 38
radio input "true"
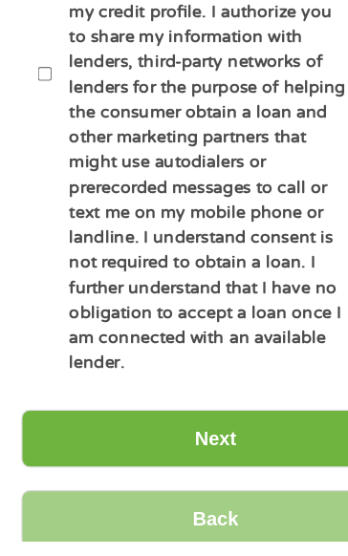
scroll to position [1329, 0]
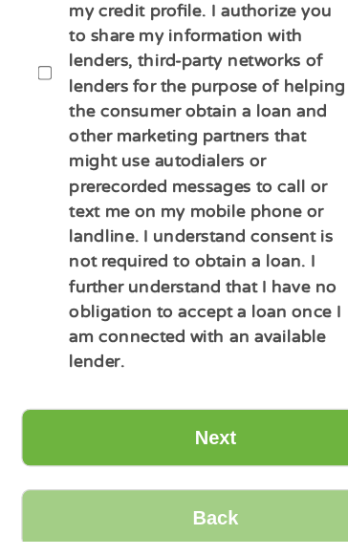
click at [39, 159] on input "By ticking this box, I confirm I am at least 18 years old. I confirm I have rea…" at bounding box center [36, 178] width 11 height 38
checkbox input "true"
click at [206, 449] on input "Next" at bounding box center [173, 472] width 313 height 47
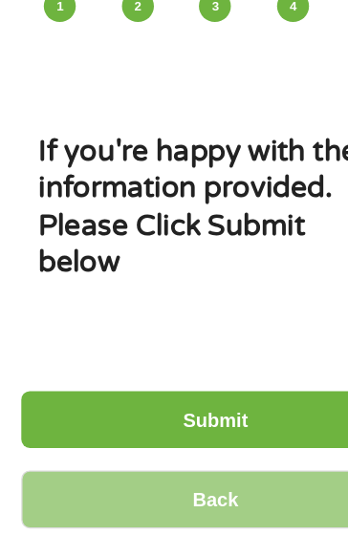
scroll to position [0, 0]
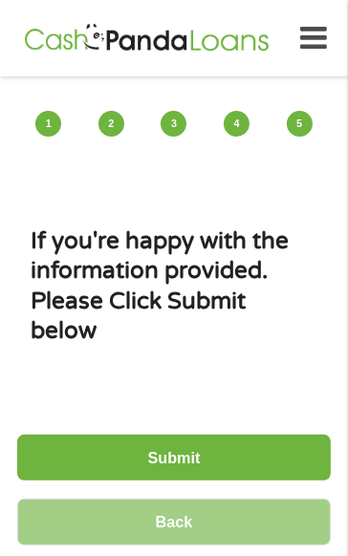
click at [246, 456] on input "Submit" at bounding box center [173, 458] width 313 height 47
